Goal: Ask a question

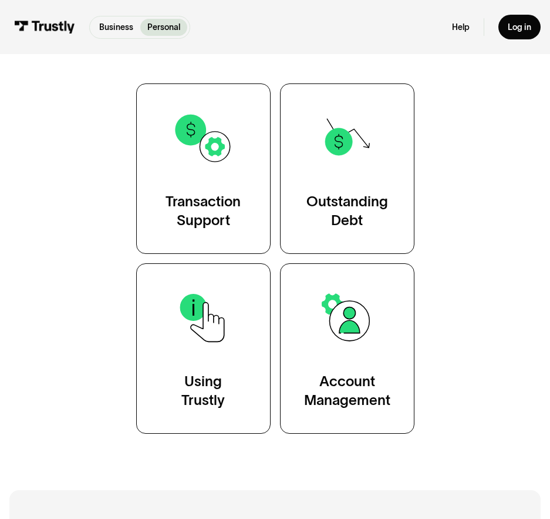
scroll to position [235, 0]
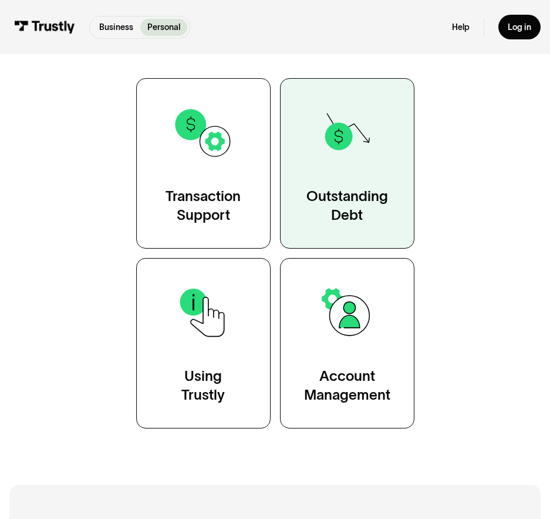
click at [358, 171] on link "Outstanding Debt" at bounding box center [347, 163] width 134 height 170
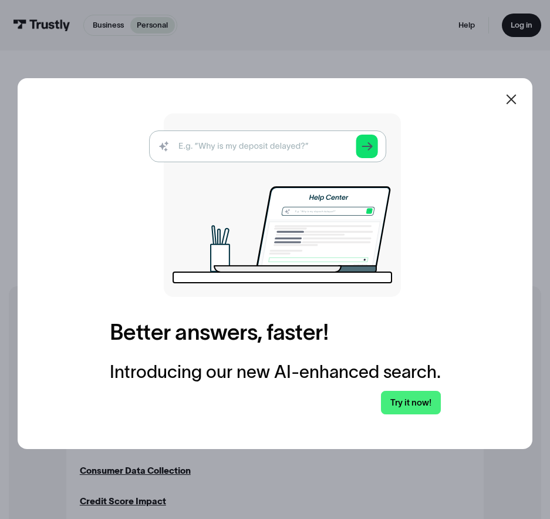
click at [517, 100] on icon at bounding box center [511, 99] width 14 height 14
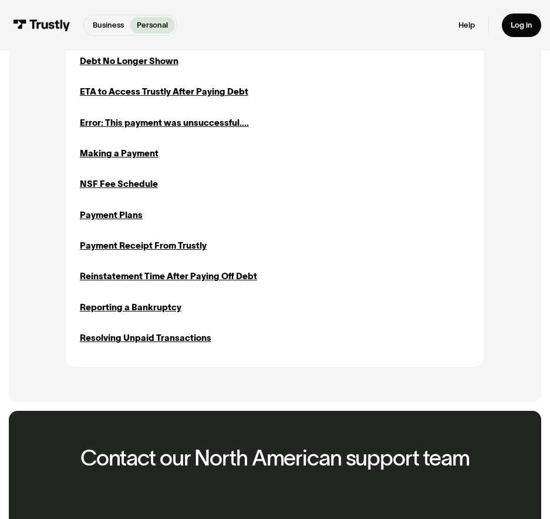
scroll to position [646, 0]
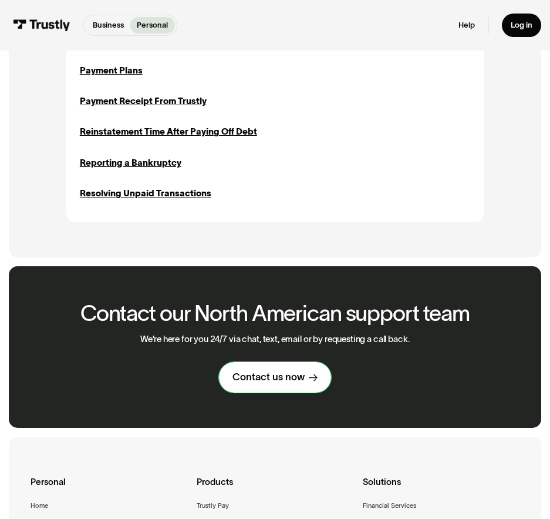
click at [279, 381] on div "Contact us now" at bounding box center [269, 377] width 72 height 13
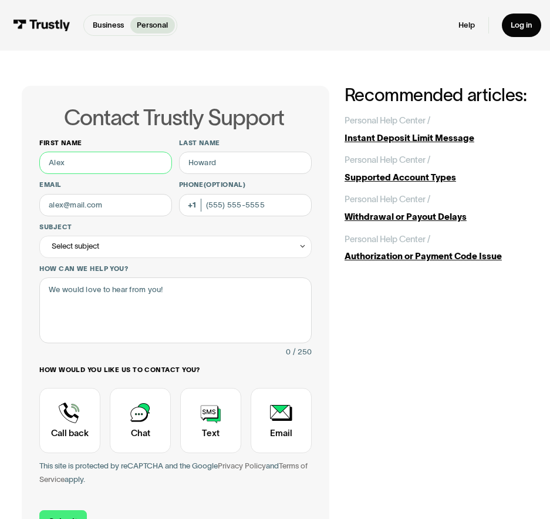
click at [98, 166] on input "First name" at bounding box center [105, 163] width 133 height 22
type input "Gavin"
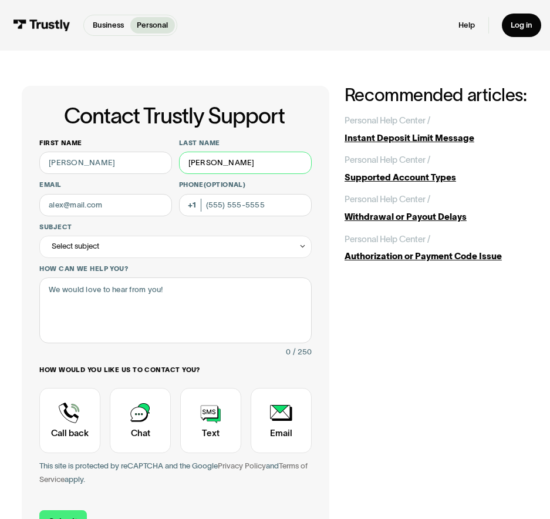
type input "Cochran"
type input "gmcochran11@gmail.com"
click at [106, 248] on div "Select subject" at bounding box center [175, 247] width 273 height 22
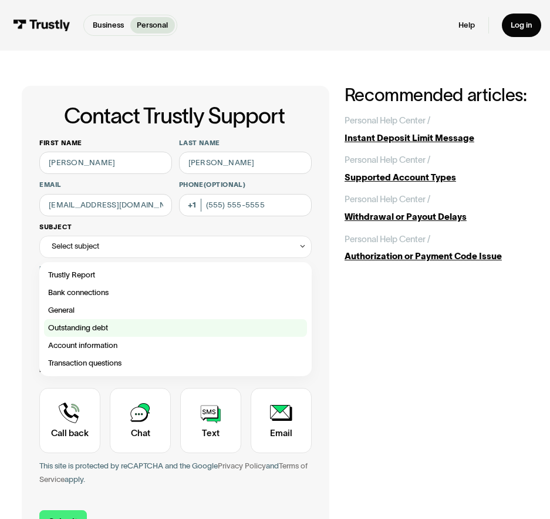
click at [81, 327] on div "Contact Trustly Support" at bounding box center [176, 328] width 264 height 18
type input "**********"
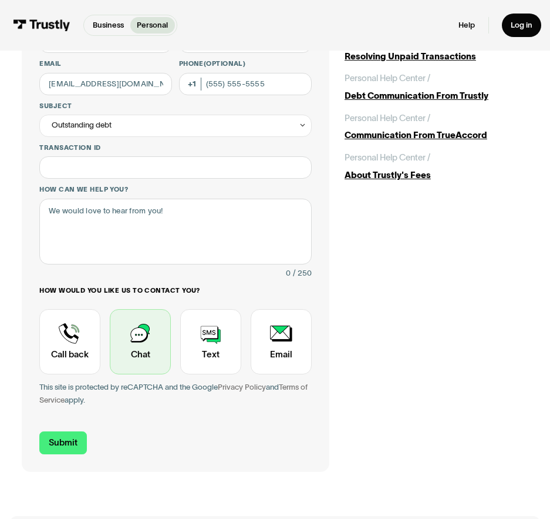
scroll to position [176, 0]
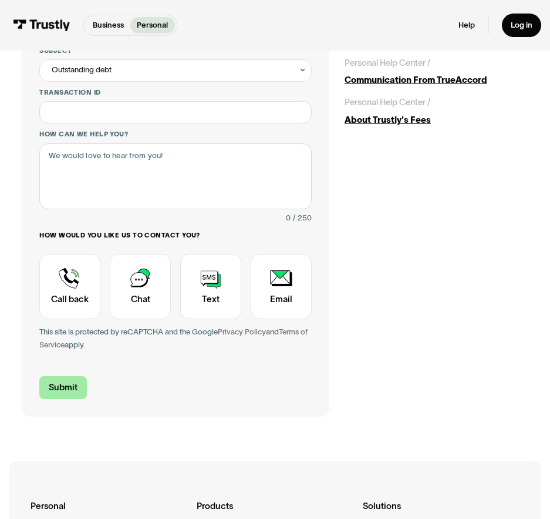
click at [57, 386] on input "Submit" at bounding box center [63, 387] width 48 height 23
click at [135, 176] on textarea "How can we help you?" at bounding box center [175, 176] width 273 height 66
type textarea "email said $20 would be taken out 8/15/25, but it hit my bank today 8/14/25"
click at [72, 382] on input "Submit" at bounding box center [63, 387] width 48 height 23
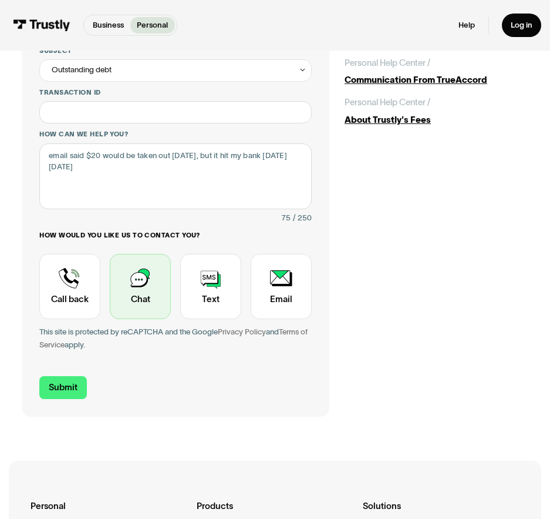
click at [150, 292] on div "Contact Trustly Support" at bounding box center [140, 286] width 61 height 65
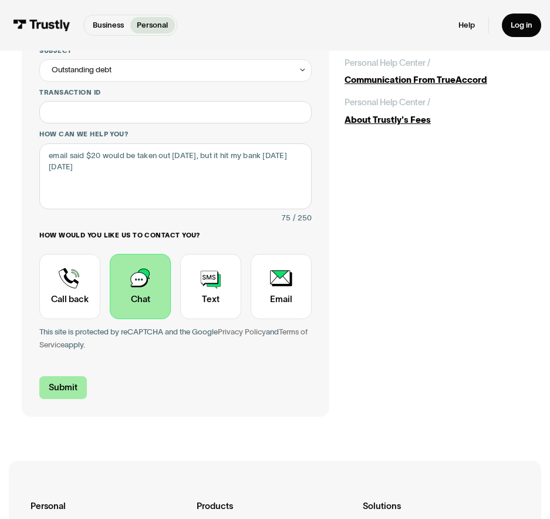
click at [73, 392] on input "Submit" at bounding box center [63, 387] width 48 height 23
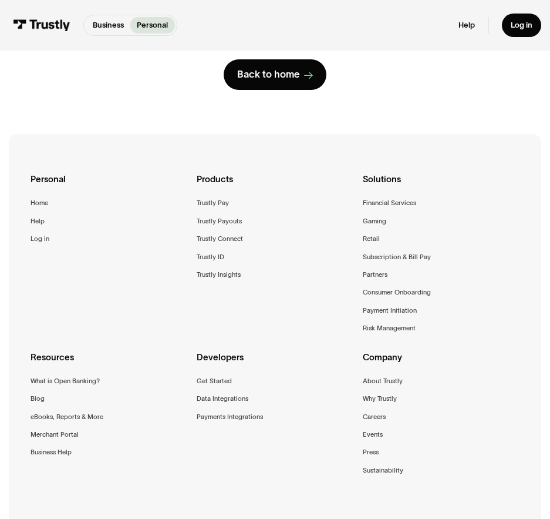
scroll to position [167, 0]
